Goal: Task Accomplishment & Management: Use online tool/utility

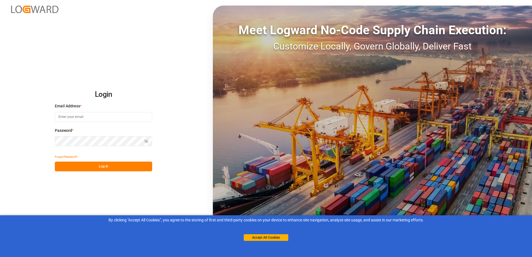
click at [89, 117] on input at bounding box center [103, 117] width 97 height 10
click at [84, 117] on input at bounding box center [103, 117] width 97 height 10
paste input "[EMAIL_ADDRESS][DOMAIN_NAME]"
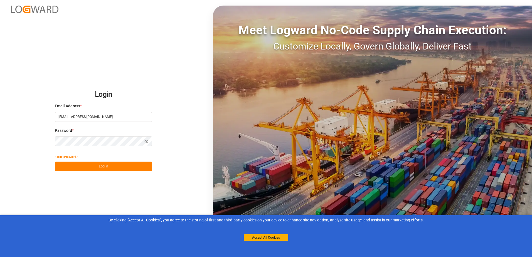
type input "[EMAIL_ADDRESS][DOMAIN_NAME]"
click at [99, 166] on button "Log In" at bounding box center [103, 167] width 97 height 10
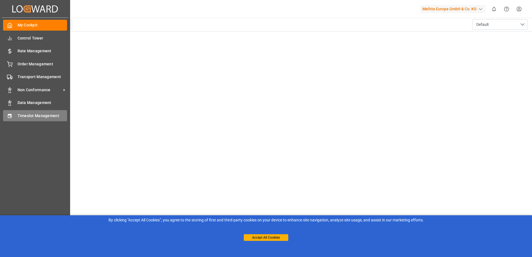
click at [9, 116] on icon at bounding box center [10, 116] width 6 height 6
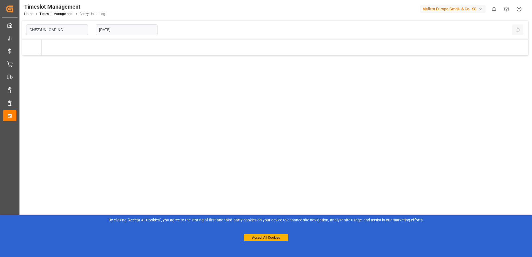
type input "Chezy Unloading"
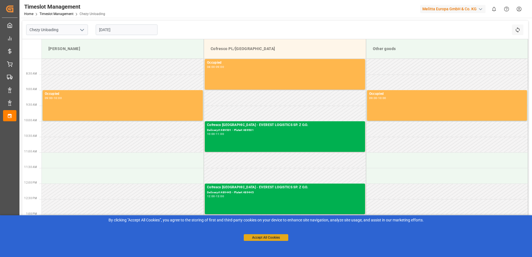
click at [281, 238] on button "Accept All Cookies" at bounding box center [266, 237] width 45 height 7
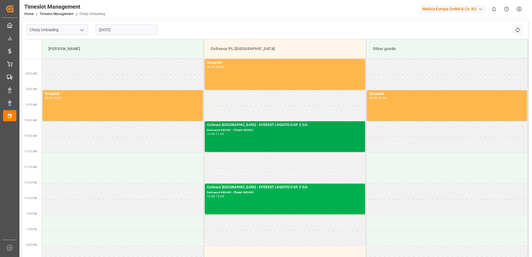
click at [248, 125] on div "Cofresco [GEOGRAPHIC_DATA] - EVEREST LOGISTICS SP. Z O.O." at bounding box center [285, 125] width 156 height 6
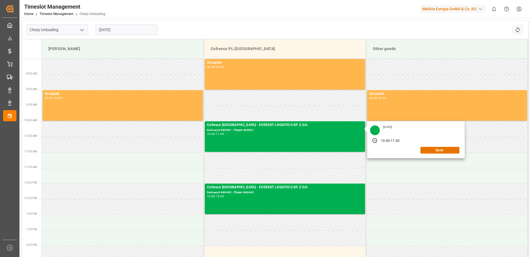
click at [127, 31] on input "[DATE]" at bounding box center [127, 29] width 62 height 11
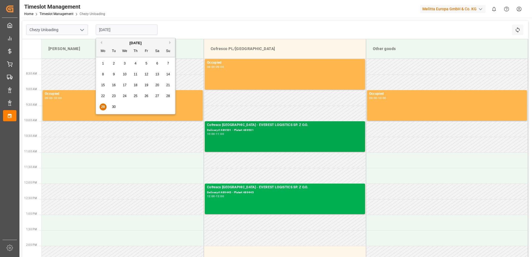
click at [266, 141] on div "Cofresco [GEOGRAPHIC_DATA] - EVEREST LOGISTICS SP. Z O.O. Delivery#:489501 - Pl…" at bounding box center [285, 136] width 156 height 28
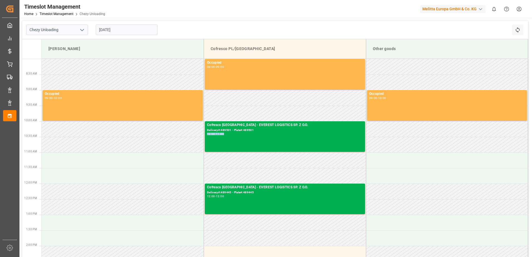
click at [266, 141] on div "Cofresco [GEOGRAPHIC_DATA] - EVEREST LOGISTICS SP. Z O.O. Delivery#:489501 - Pl…" at bounding box center [285, 136] width 156 height 28
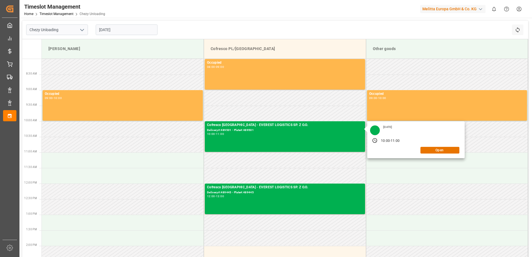
click at [441, 155] on div "[DATE] 10:00 - 11:00 Open" at bounding box center [415, 139] width 97 height 37
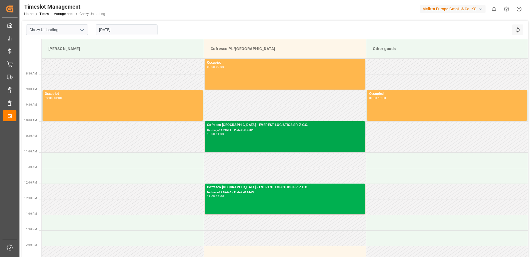
click at [349, 133] on div "10:00 - 11:00" at bounding box center [285, 134] width 156 height 3
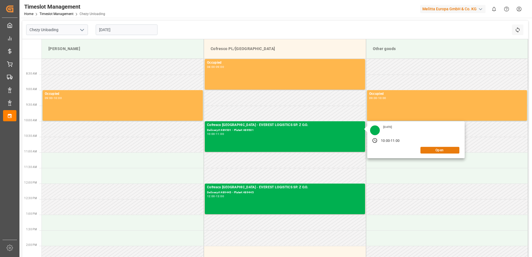
click at [442, 150] on button "Open" at bounding box center [439, 150] width 39 height 7
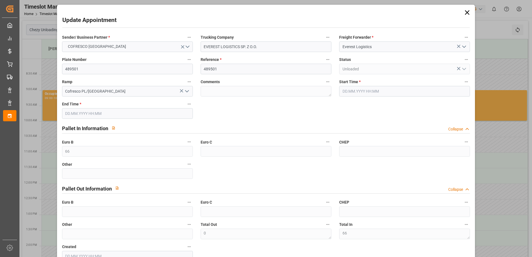
type input "[DATE] 10:00"
type input "[DATE] 11:00"
type input "[DATE] 08:35"
click at [463, 46] on icon "open menu" at bounding box center [464, 46] width 7 height 7
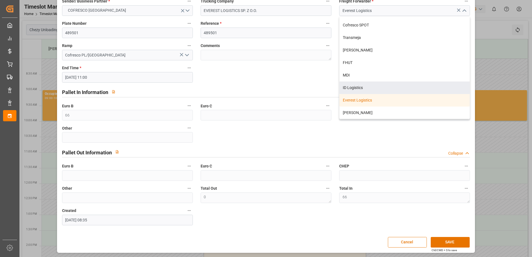
scroll to position [37, 0]
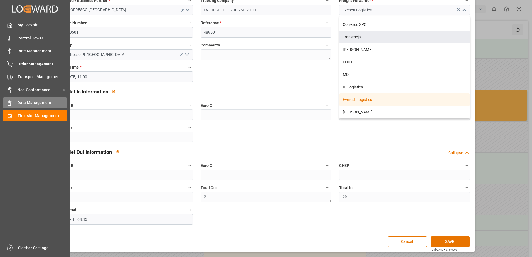
click at [30, 102] on span "Data Management" at bounding box center [43, 103] width 50 height 6
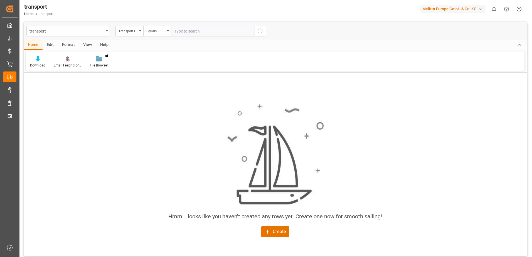
click at [58, 31] on div "transport" at bounding box center [66, 30] width 74 height 7
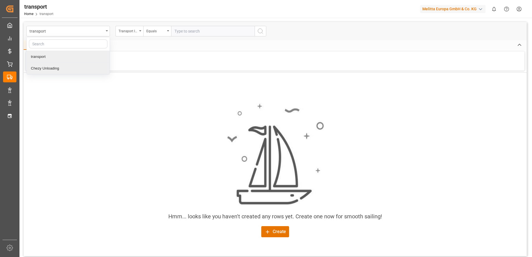
click at [46, 67] on div "Chezy Unloading" at bounding box center [68, 69] width 83 height 12
